Goal: Information Seeking & Learning: Learn about a topic

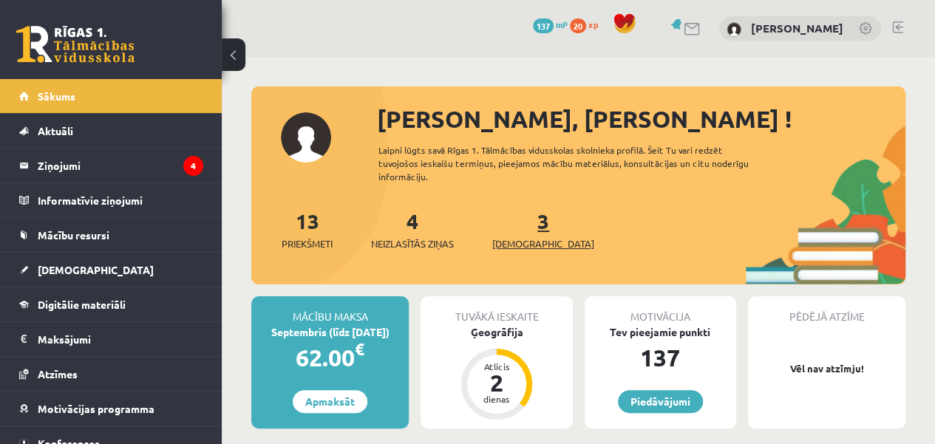
click at [519, 227] on link "3 Ieskaites" at bounding box center [543, 230] width 102 height 44
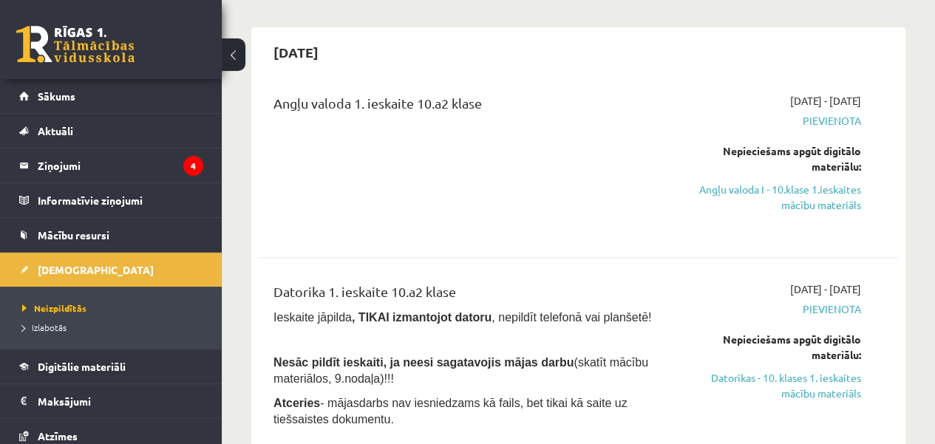
scroll to position [148, 0]
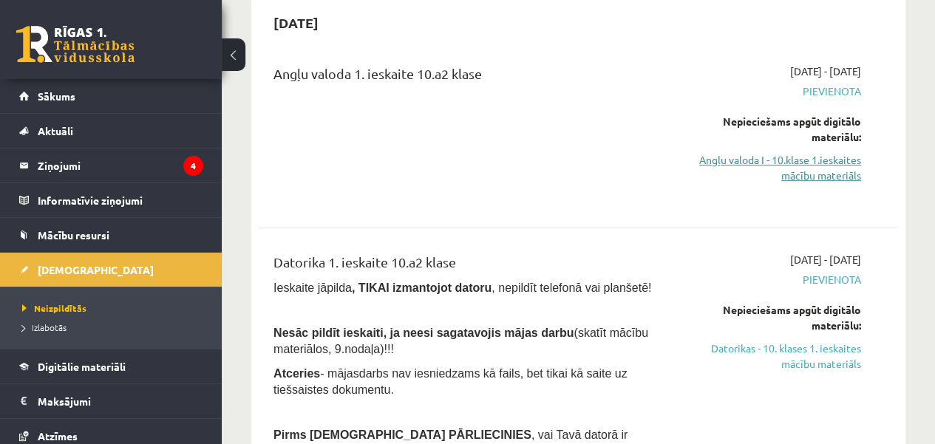
click at [815, 162] on link "Angļu valoda I - 10.klase 1.ieskaites mācību materiāls" at bounding box center [770, 167] width 181 height 31
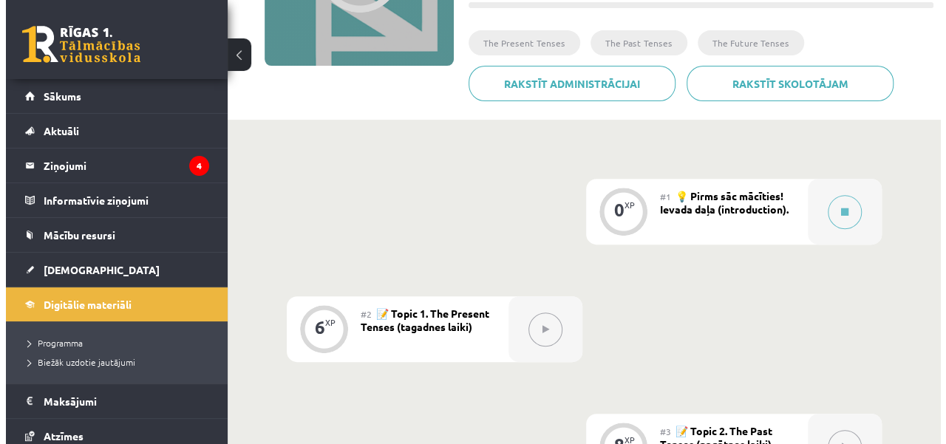
scroll to position [266, 0]
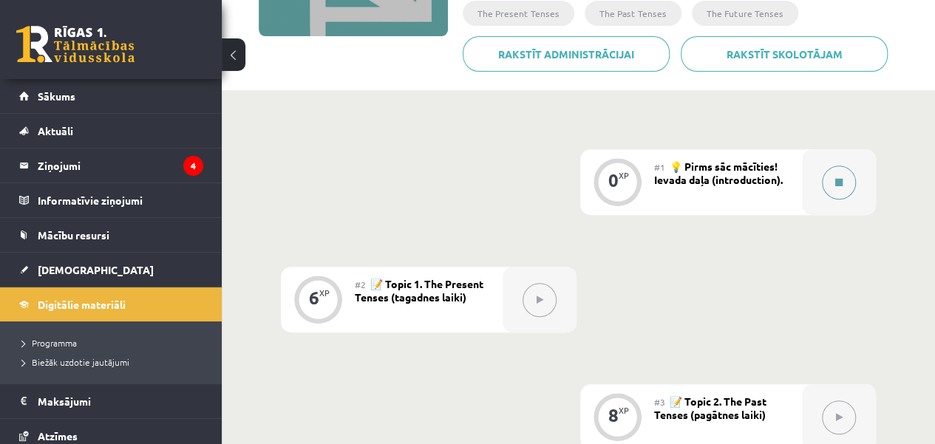
click at [839, 178] on icon at bounding box center [838, 182] width 7 height 9
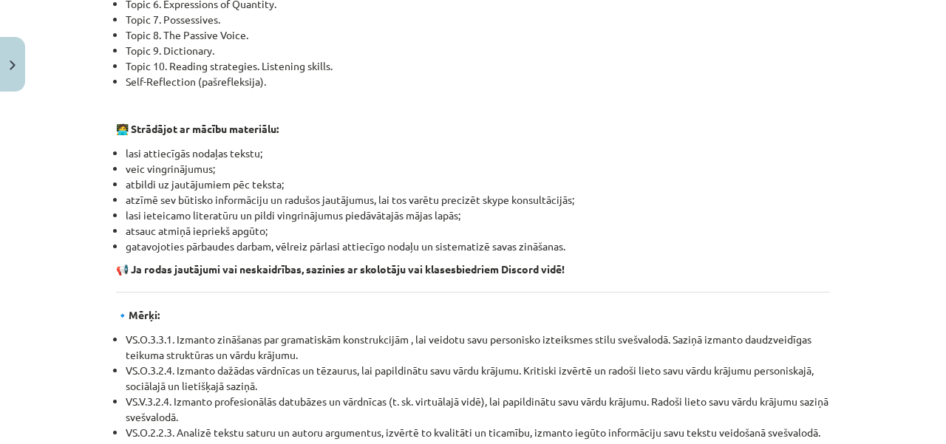
scroll to position [1776, 0]
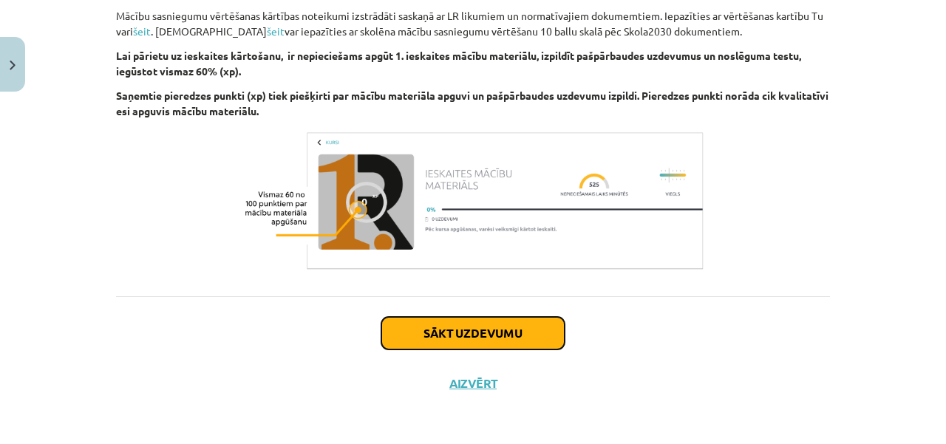
click at [488, 330] on button "Sākt uzdevumu" at bounding box center [472, 333] width 183 height 33
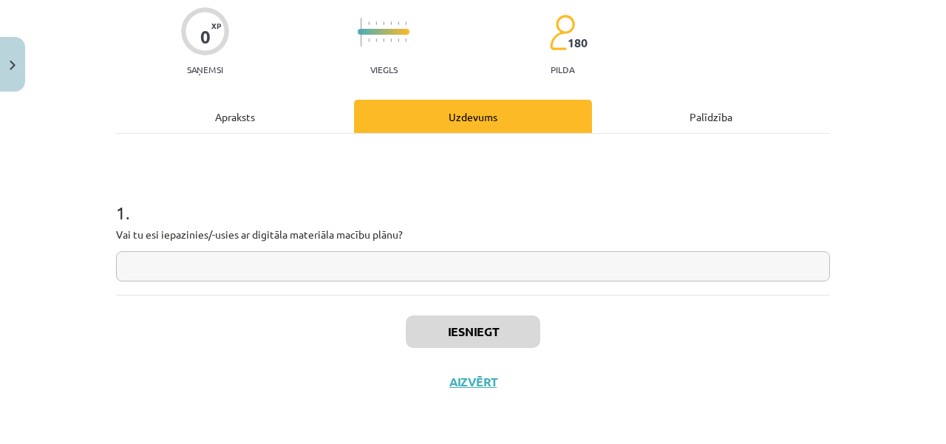
scroll to position [37, 0]
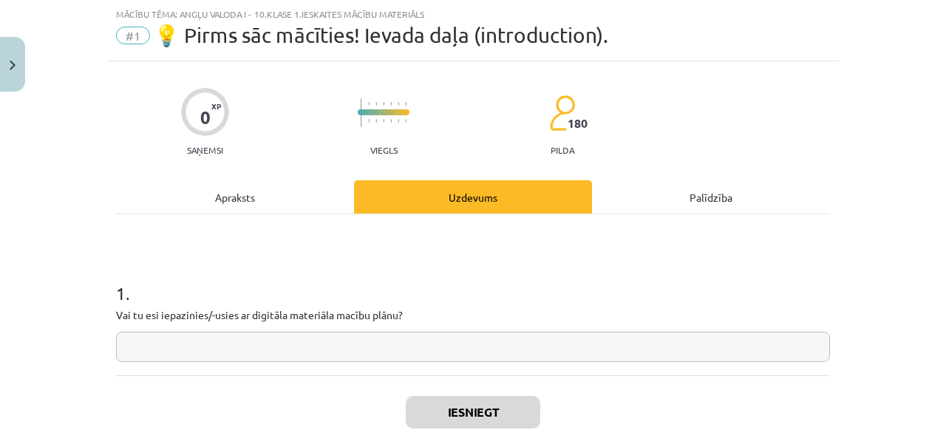
click at [436, 347] on input "text" at bounding box center [473, 347] width 714 height 30
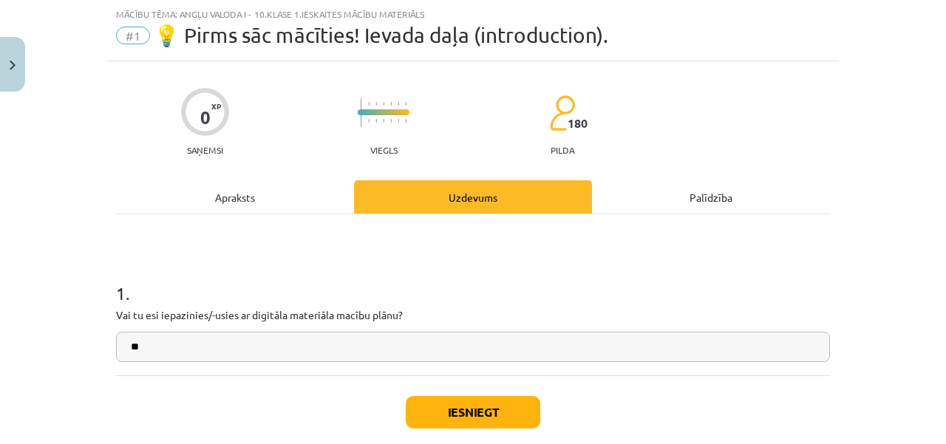
type input "**"
click at [506, 415] on button "Iesniegt" at bounding box center [473, 412] width 134 height 33
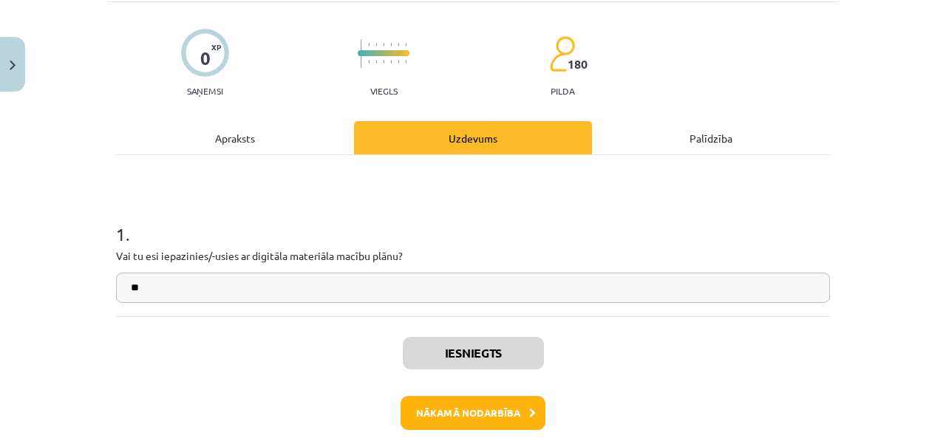
scroll to position [126, 0]
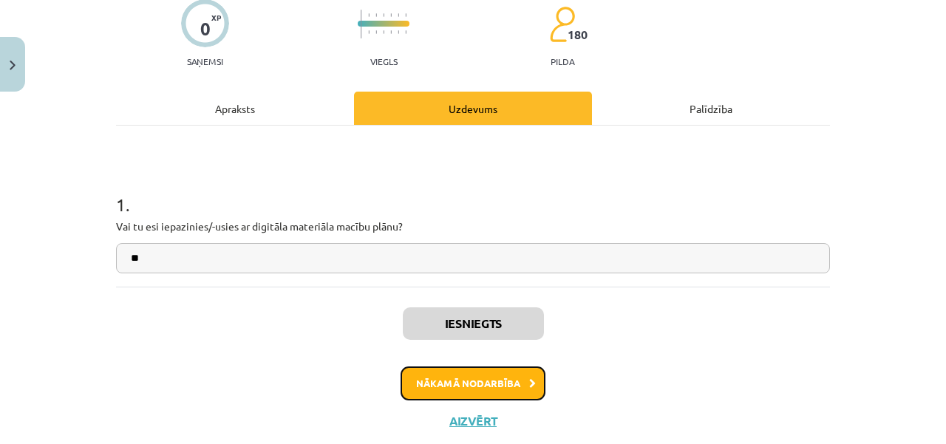
click at [501, 368] on button "Nākamā nodarbība" at bounding box center [472, 383] width 145 height 34
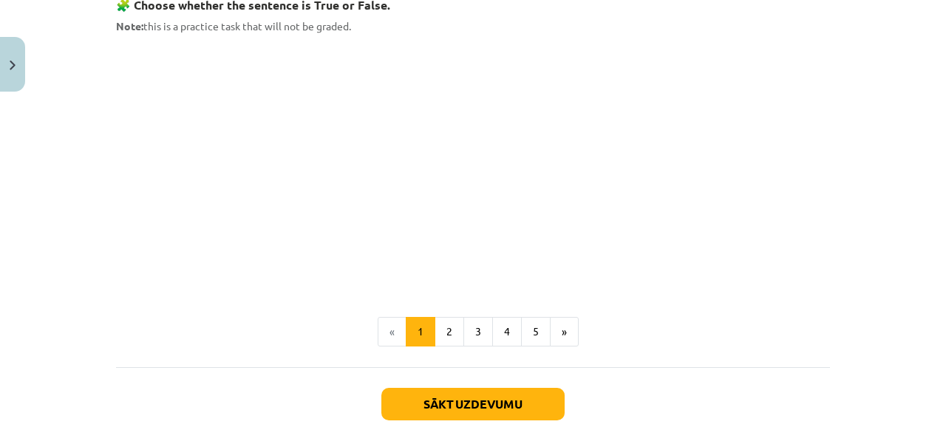
scroll to position [1042, 0]
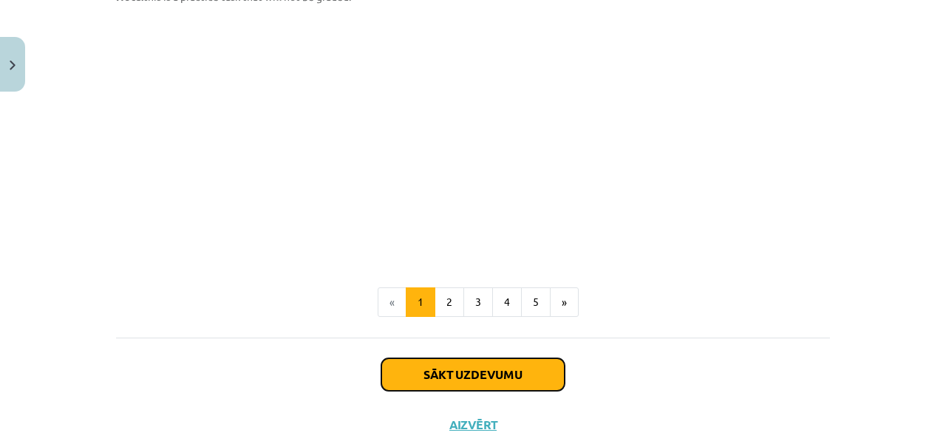
click at [497, 361] on button "Sākt uzdevumu" at bounding box center [472, 374] width 183 height 33
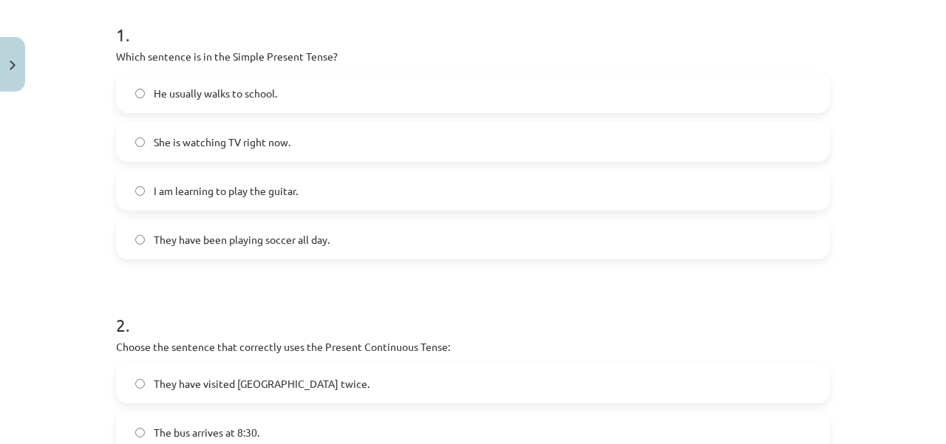
scroll to position [266, 0]
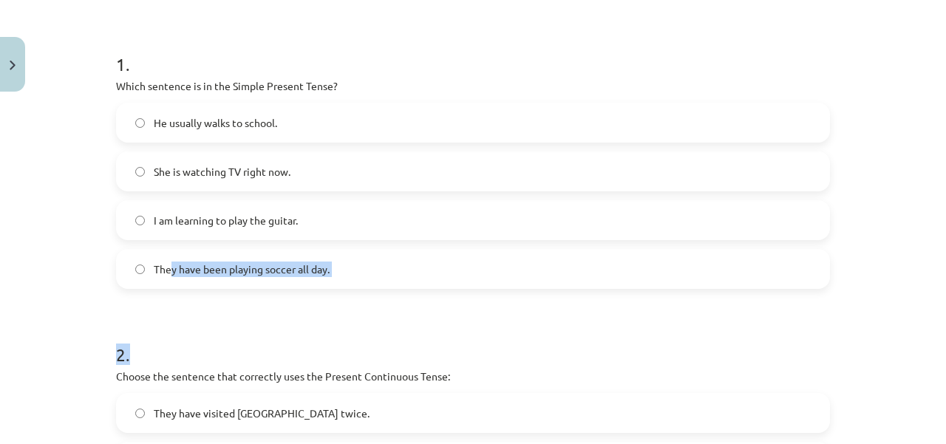
drag, startPoint x: 166, startPoint y: 305, endPoint x: 164, endPoint y: 225, distance: 79.8
click at [164, 225] on form "1 . Which sentence is in the Simple Present Tense? He usually walks to school. …" at bounding box center [473, 449] width 714 height 842
click at [301, 338] on h1 "2 ." at bounding box center [473, 341] width 714 height 46
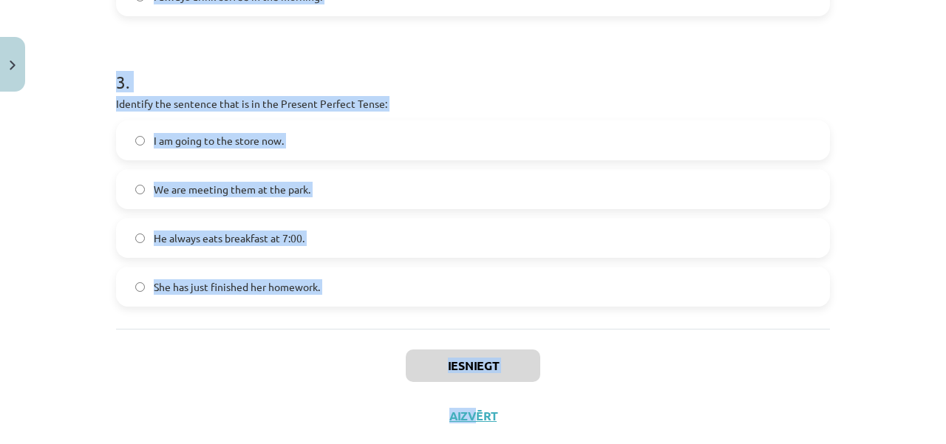
scroll to position [856, 0]
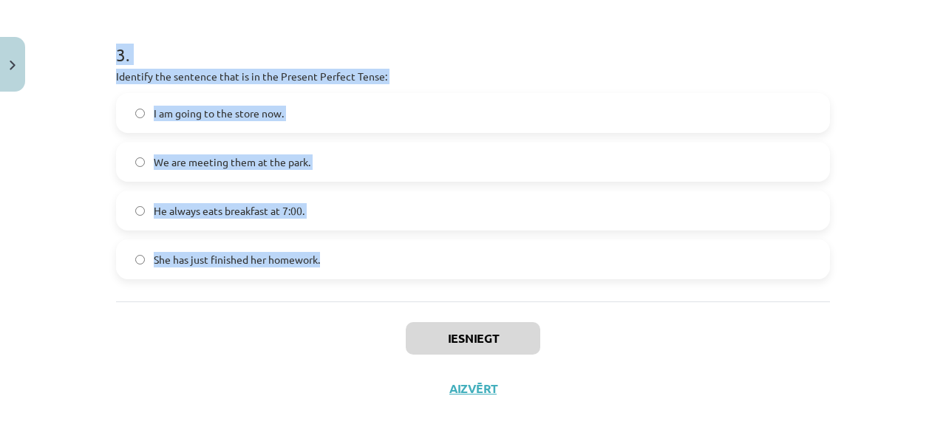
drag, startPoint x: 111, startPoint y: 84, endPoint x: 347, endPoint y: 264, distance: 296.3
copy form "Which sentence is in the Simple Present Tense? He usually walks to school. She …"
click at [755, 163] on label "We are meeting them at the park." at bounding box center [472, 161] width 711 height 37
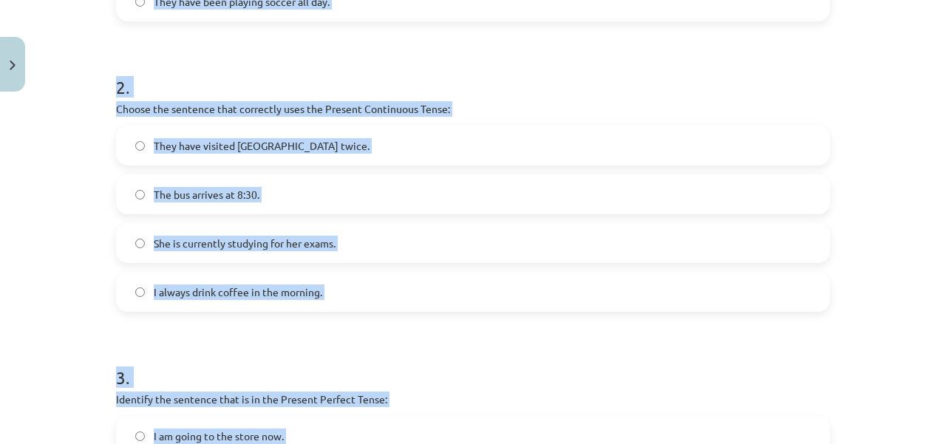
scroll to position [513, 0]
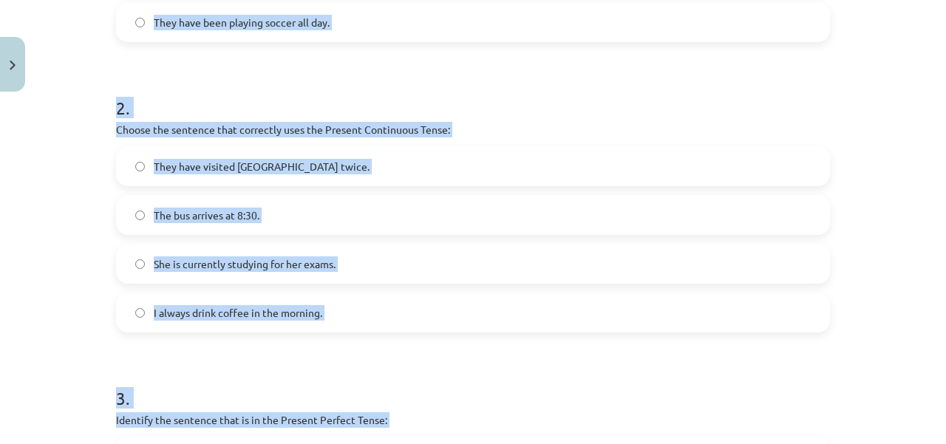
click at [802, 107] on h1 "2 ." at bounding box center [473, 95] width 714 height 46
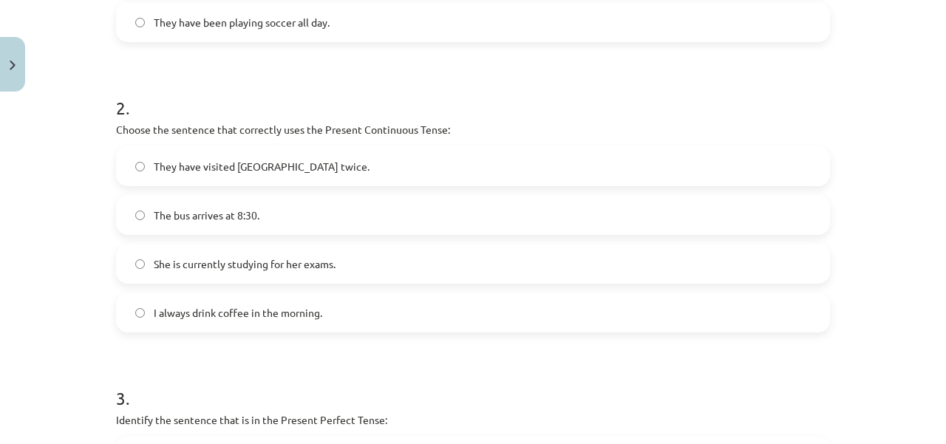
click at [802, 107] on h1 "2 ." at bounding box center [473, 95] width 714 height 46
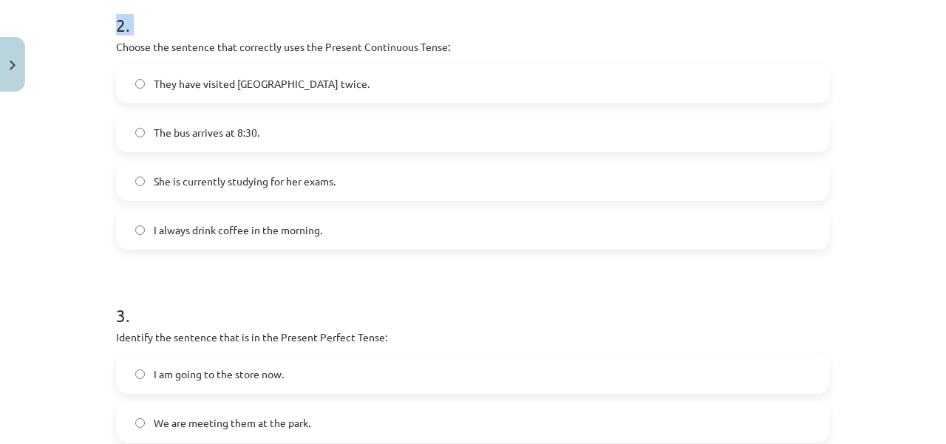
scroll to position [588, 0]
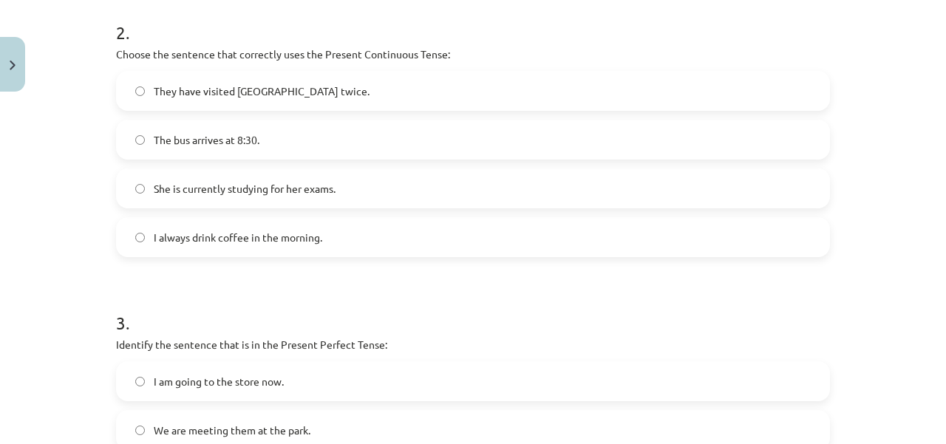
click at [126, 180] on label "She is currently studying for her exams." at bounding box center [472, 188] width 711 height 37
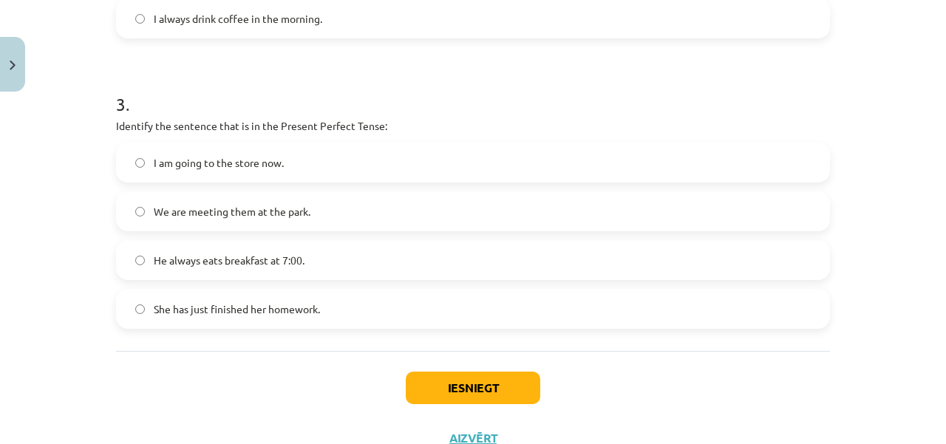
scroll to position [808, 0]
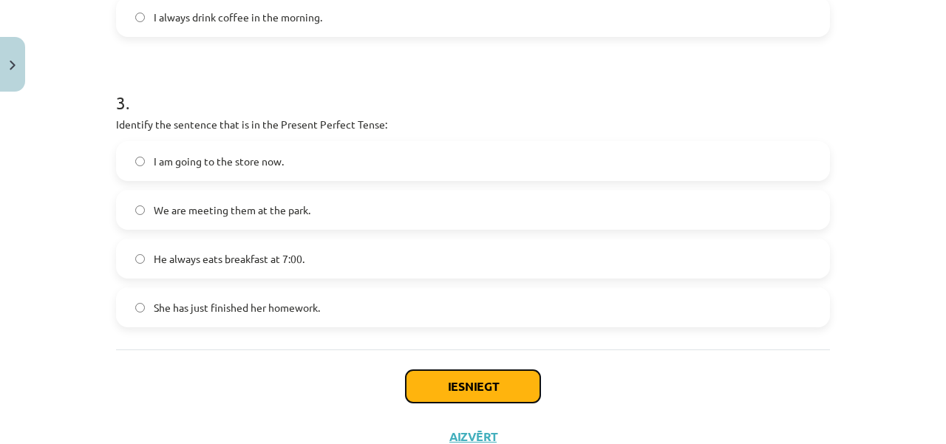
click at [441, 379] on button "Iesniegt" at bounding box center [473, 386] width 134 height 33
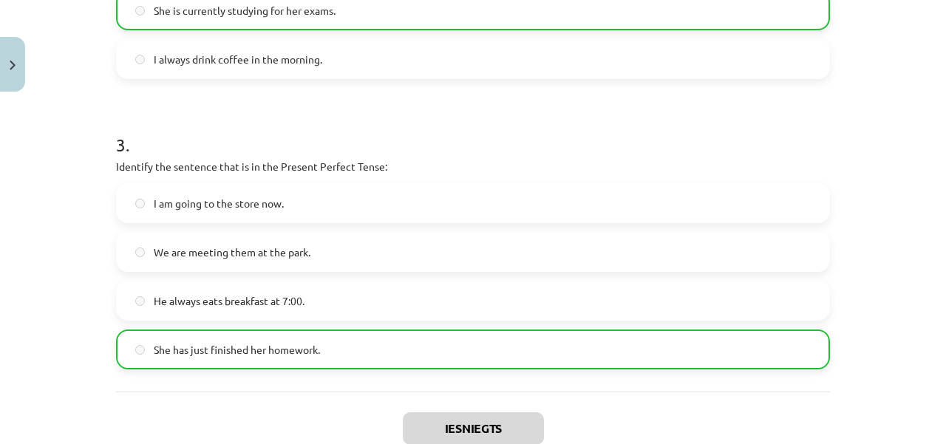
scroll to position [908, 0]
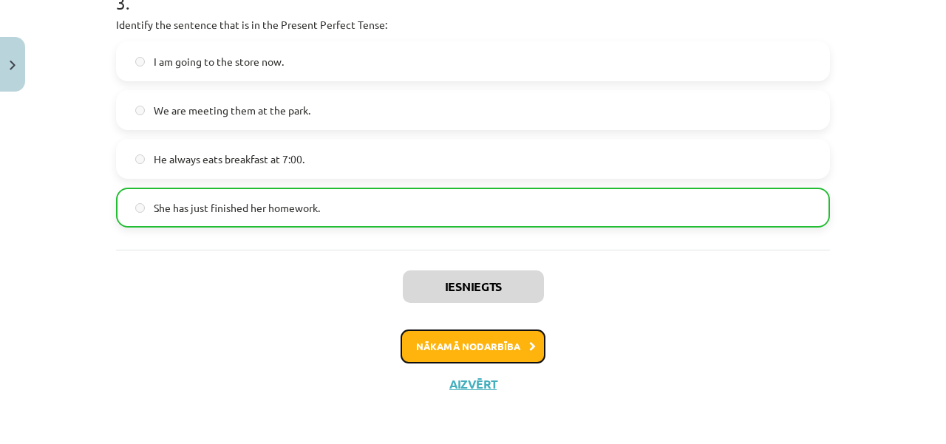
click at [473, 344] on button "Nākamā nodarbība" at bounding box center [472, 347] width 145 height 34
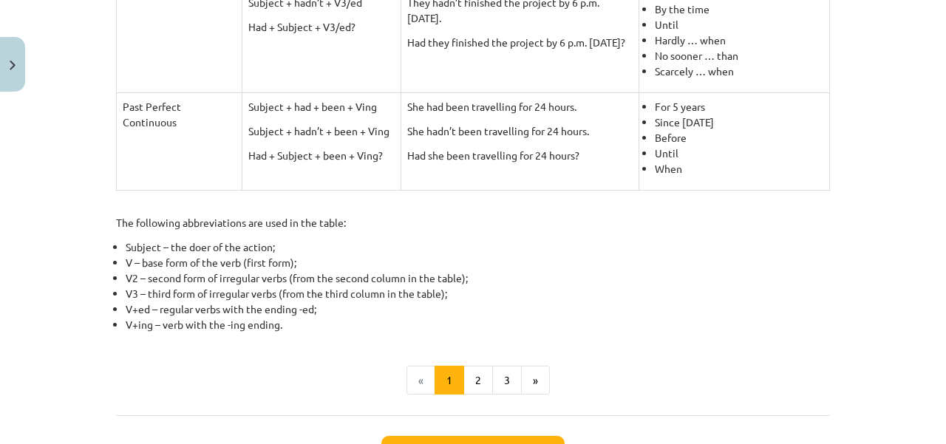
scroll to position [804, 0]
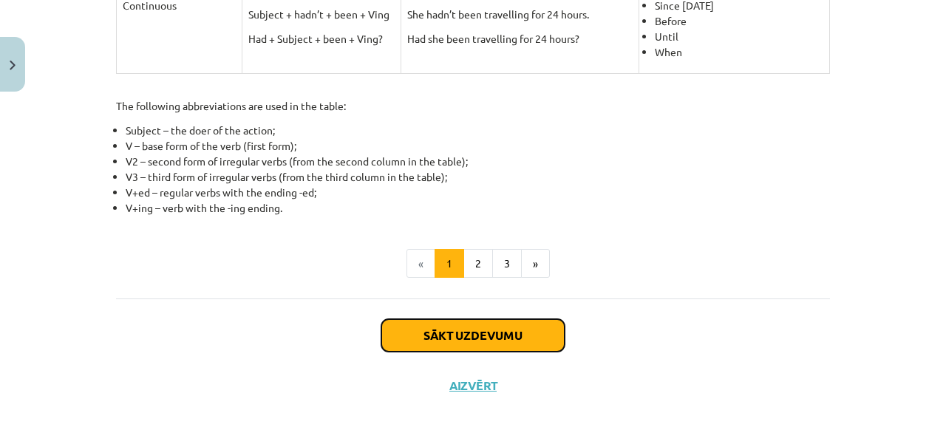
click at [449, 330] on button "Sākt uzdevumu" at bounding box center [472, 335] width 183 height 33
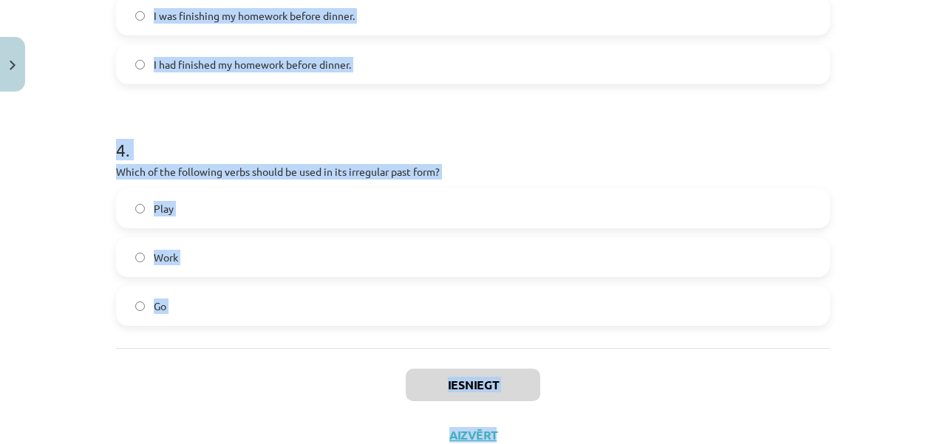
scroll to position [958, 0]
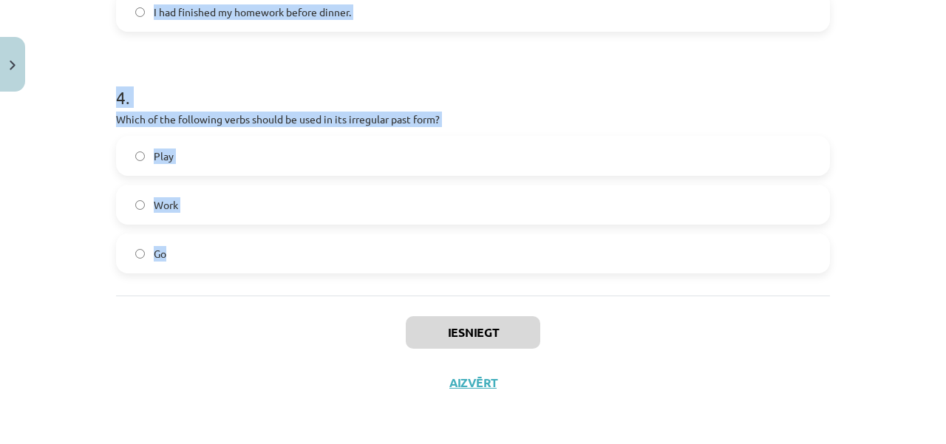
drag, startPoint x: 111, startPoint y: 75, endPoint x: 254, endPoint y: 240, distance: 218.4
copy form "Which of the following sentences is correct in the Past Simple tense? He is goi…"
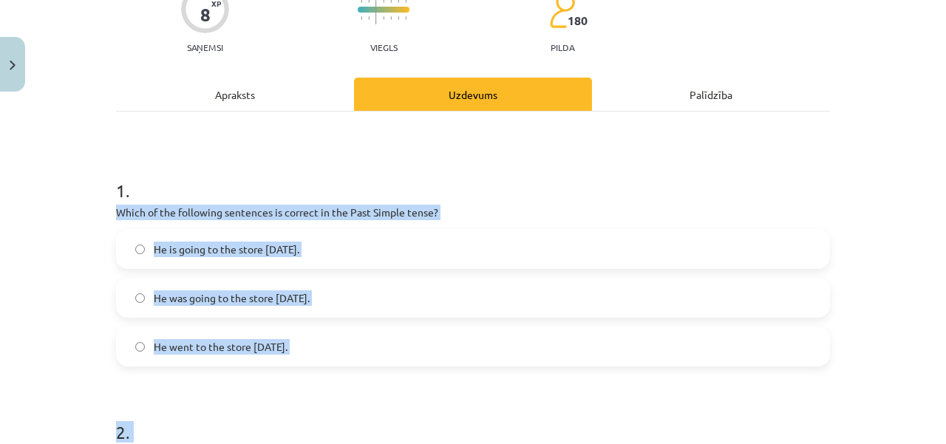
scroll to position [141, 0]
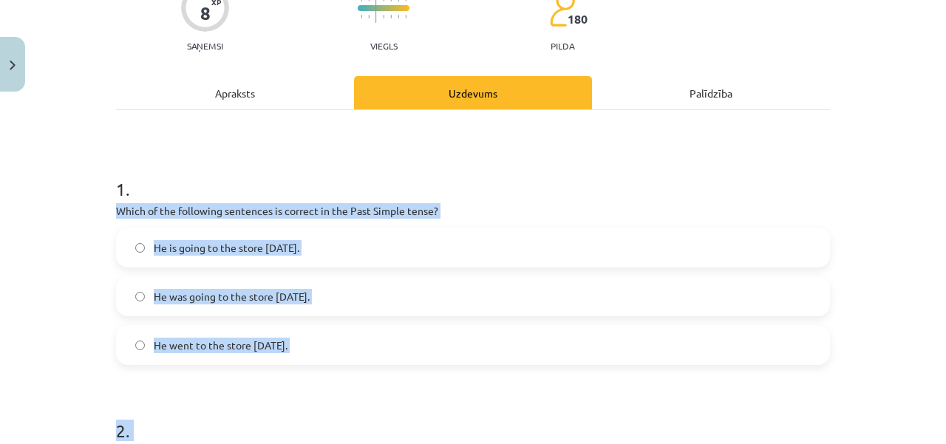
click at [266, 358] on label "He went to the store [DATE]." at bounding box center [472, 345] width 711 height 37
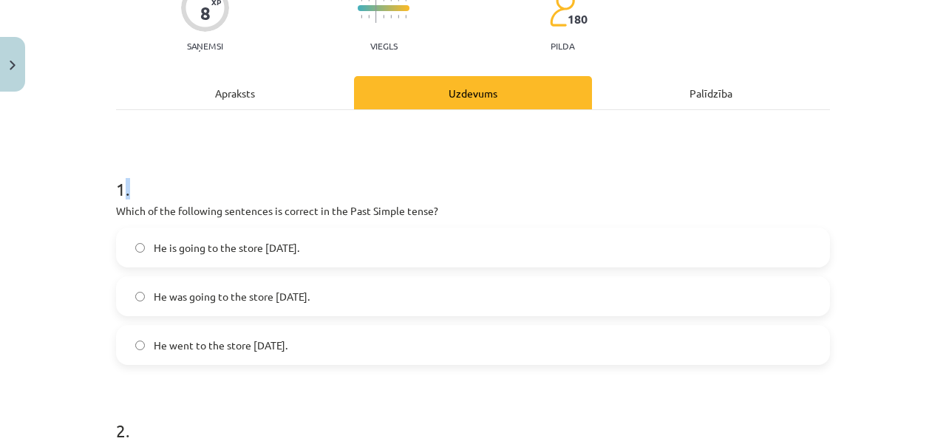
click at [121, 193] on h1 "1 ." at bounding box center [473, 176] width 714 height 46
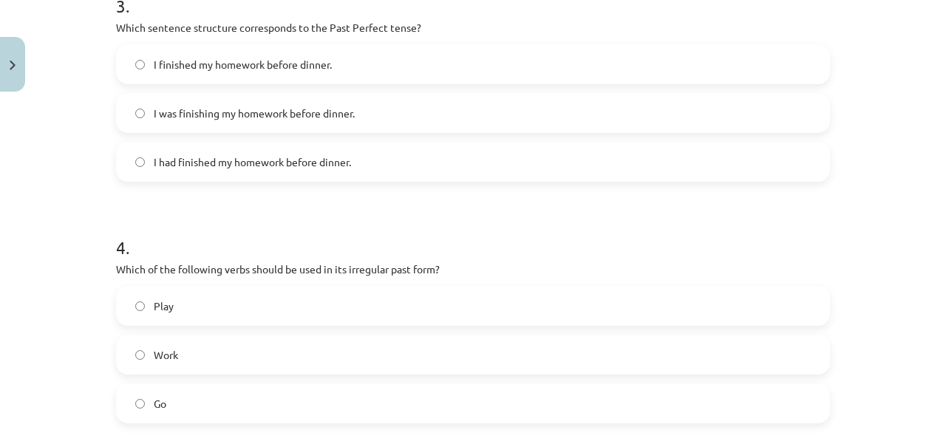
scroll to position [958, 0]
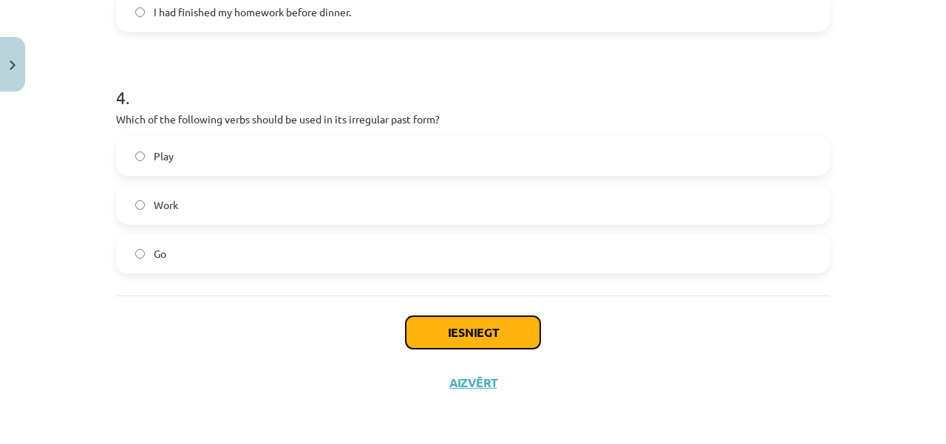
click at [505, 333] on button "Iesniegt" at bounding box center [473, 332] width 134 height 33
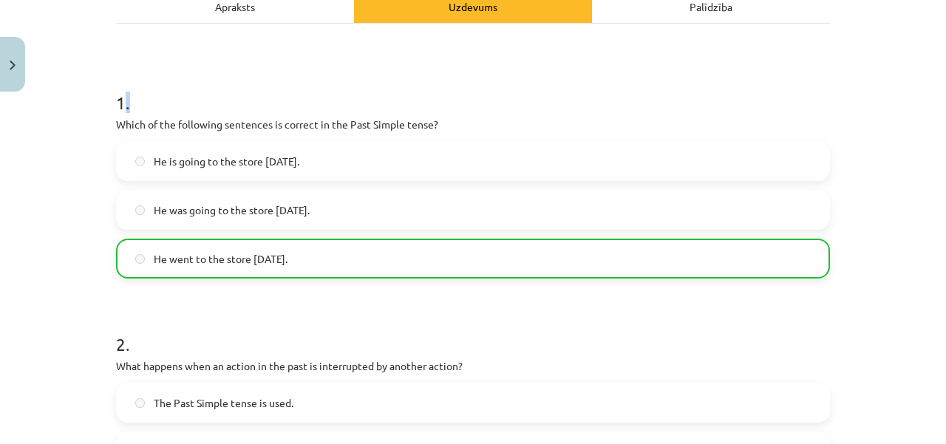
scroll to position [1003, 0]
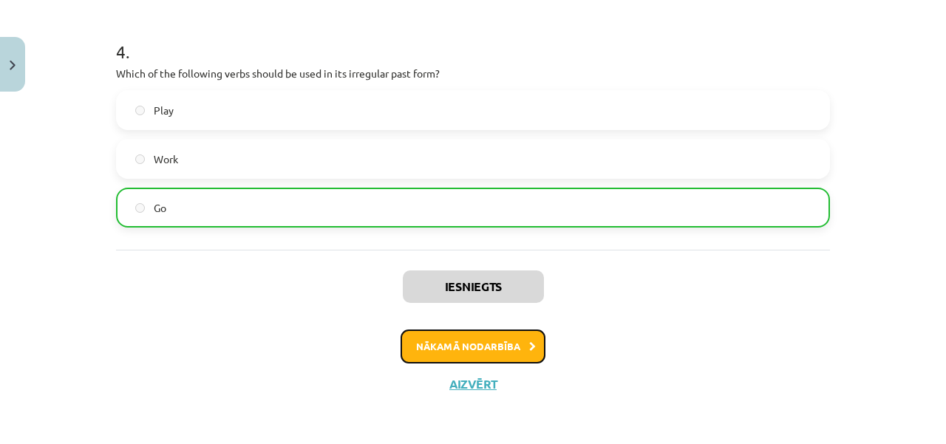
click at [494, 347] on button "Nākamā nodarbība" at bounding box center [472, 347] width 145 height 34
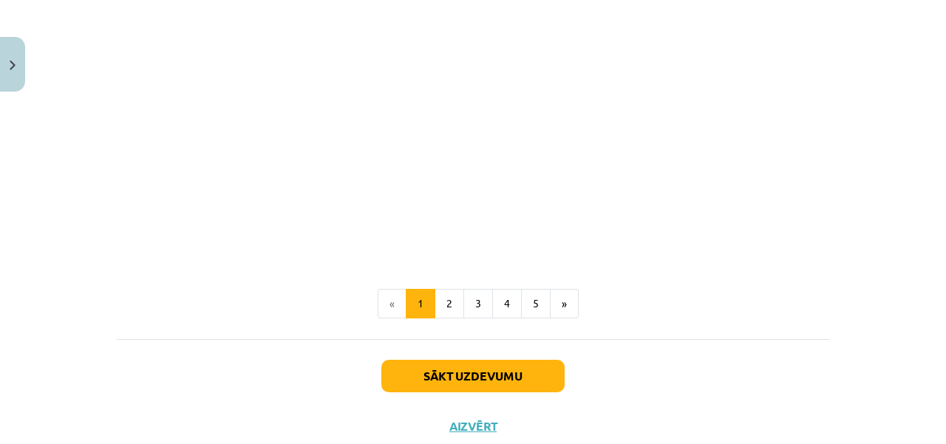
scroll to position [1052, 0]
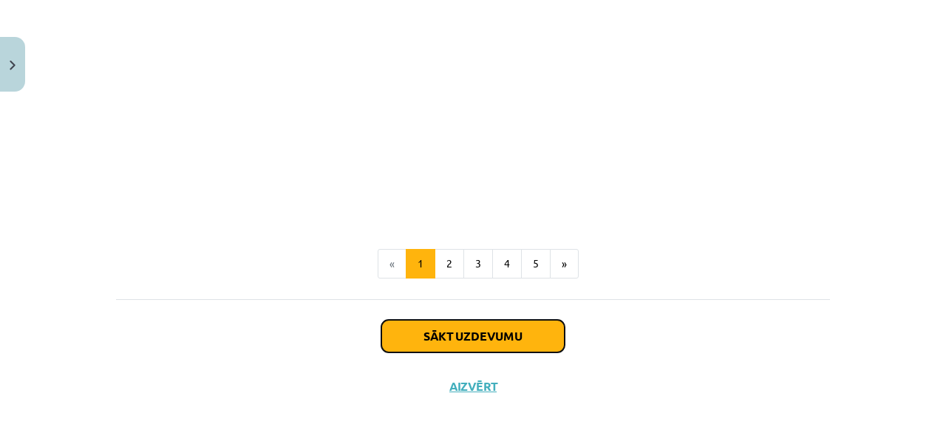
click at [491, 329] on button "Sākt uzdevumu" at bounding box center [472, 336] width 183 height 33
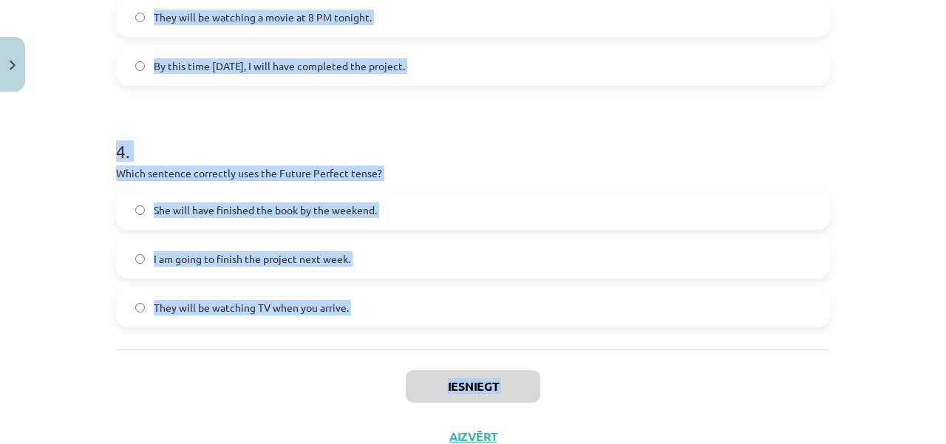
scroll to position [958, 0]
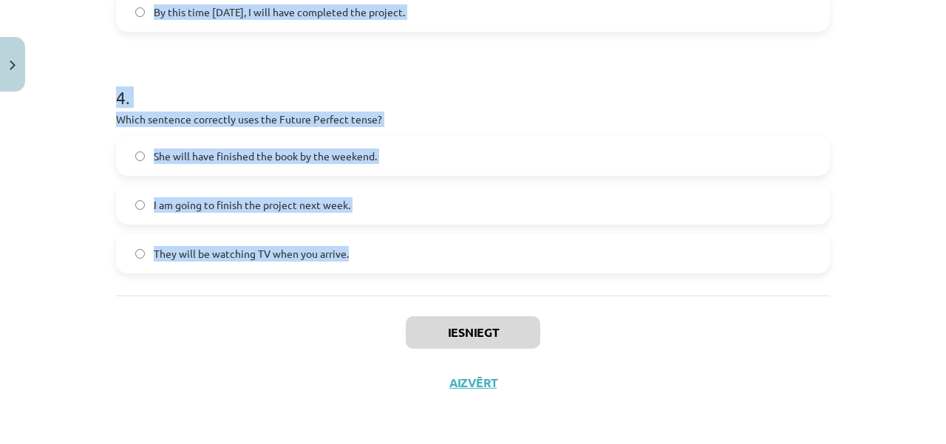
drag, startPoint x: 111, startPoint y: 290, endPoint x: 378, endPoint y: 256, distance: 269.5
copy form "1 . Which sentence correctly uses "will" to make a prediction? I will going to …"
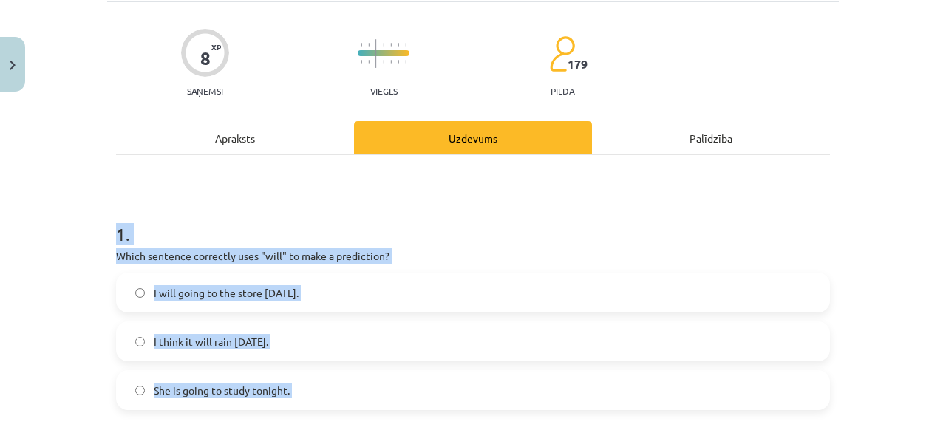
scroll to position [72, 0]
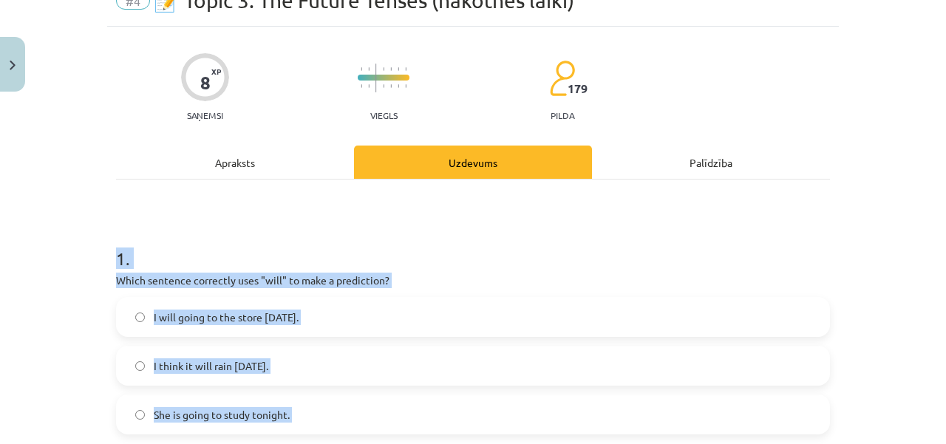
click at [120, 254] on h1 "1 ." at bounding box center [473, 245] width 714 height 46
drag, startPoint x: 115, startPoint y: 249, endPoint x: 114, endPoint y: 262, distance: 13.3
click at [116, 249] on h1 "1 ." at bounding box center [473, 245] width 714 height 46
click at [129, 342] on div "I will going to the store [DATE]. I think it will rain [DATE]. She is going to …" at bounding box center [473, 365] width 714 height 137
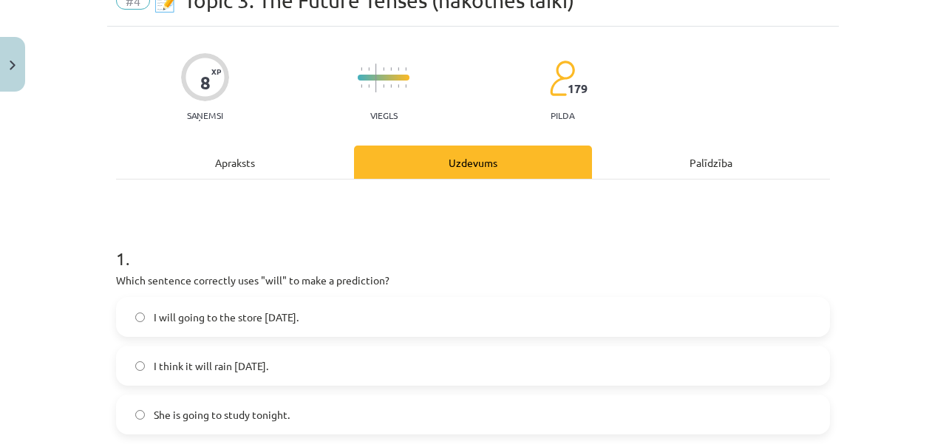
click at [129, 364] on label "I think it will rain [DATE]." at bounding box center [472, 365] width 711 height 37
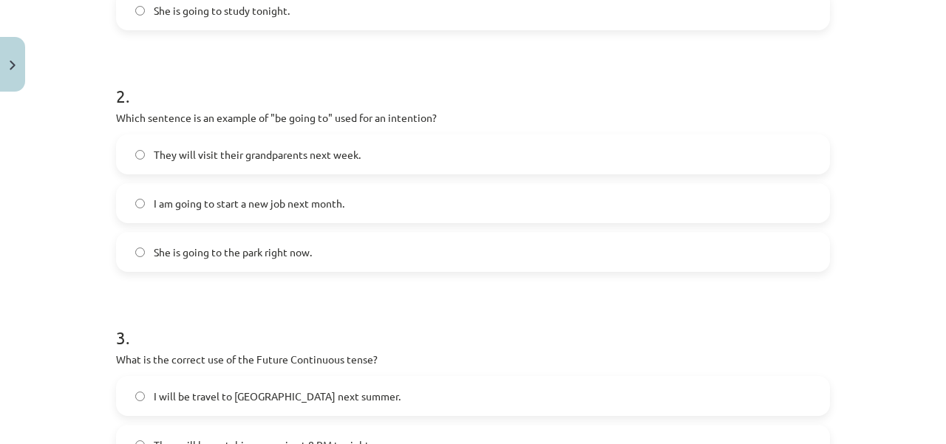
scroll to position [494, 0]
